Goal: Task Accomplishment & Management: Manage account settings

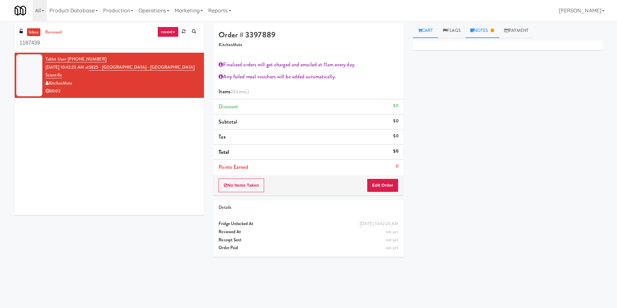
click at [479, 31] on link "Notes" at bounding box center [482, 30] width 34 height 15
click at [423, 28] on link "Cart" at bounding box center [425, 30] width 25 height 15
click at [389, 184] on button "Edit Order" at bounding box center [383, 186] width 32 height 14
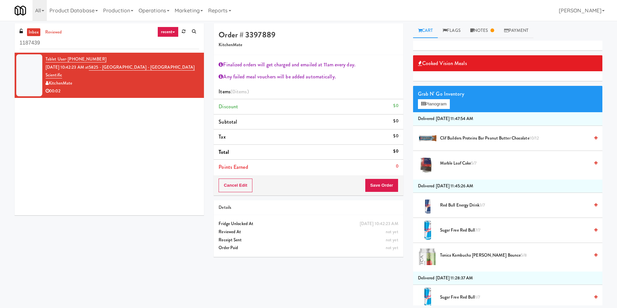
click at [497, 140] on span "Clif Builders proteins Bar Peanut Butter Chocolate 10/12" at bounding box center [514, 138] width 149 height 8
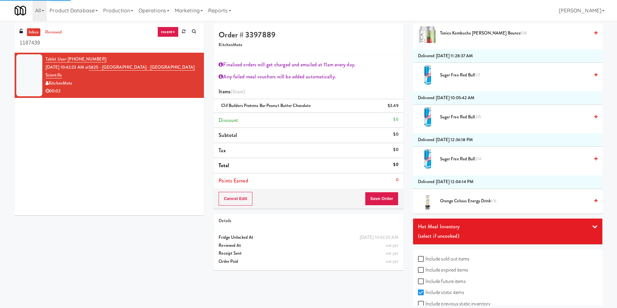
scroll to position [236, 0]
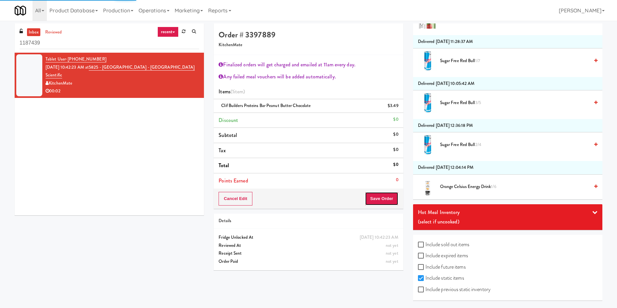
click at [383, 197] on button "Save Order" at bounding box center [381, 199] width 33 height 14
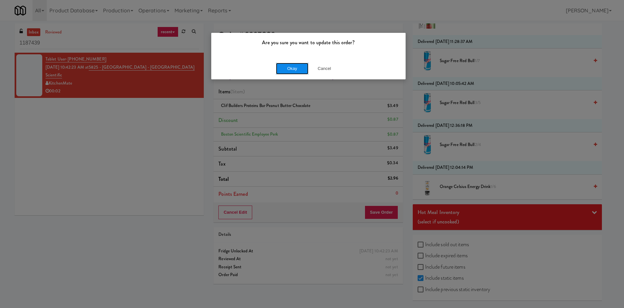
click at [289, 67] on button "Okay" at bounding box center [292, 69] width 33 height 12
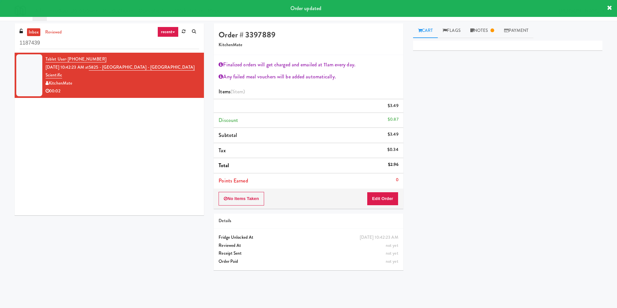
scroll to position [0, 0]
